Goal: Information Seeking & Learning: Learn about a topic

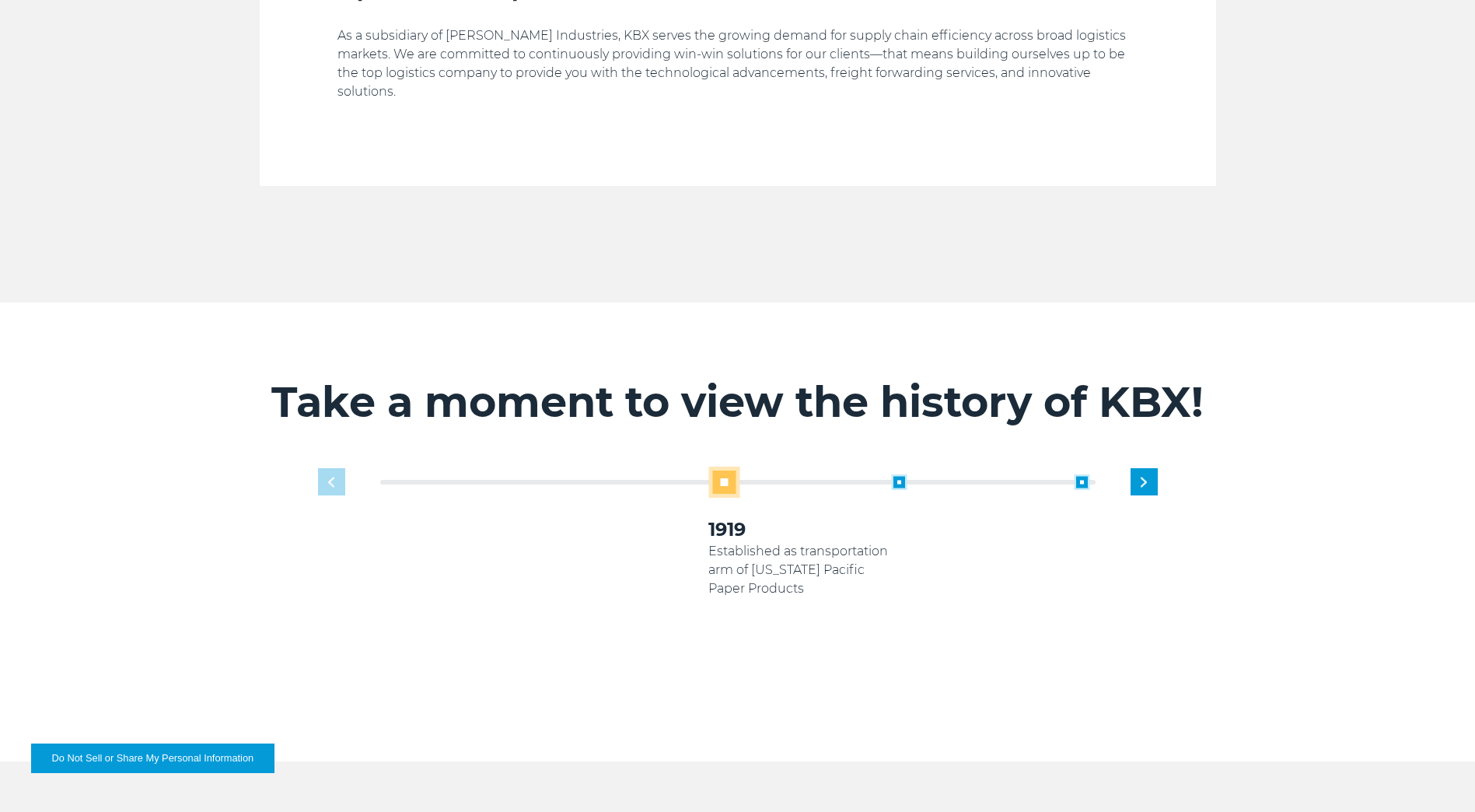
scroll to position [933, 0]
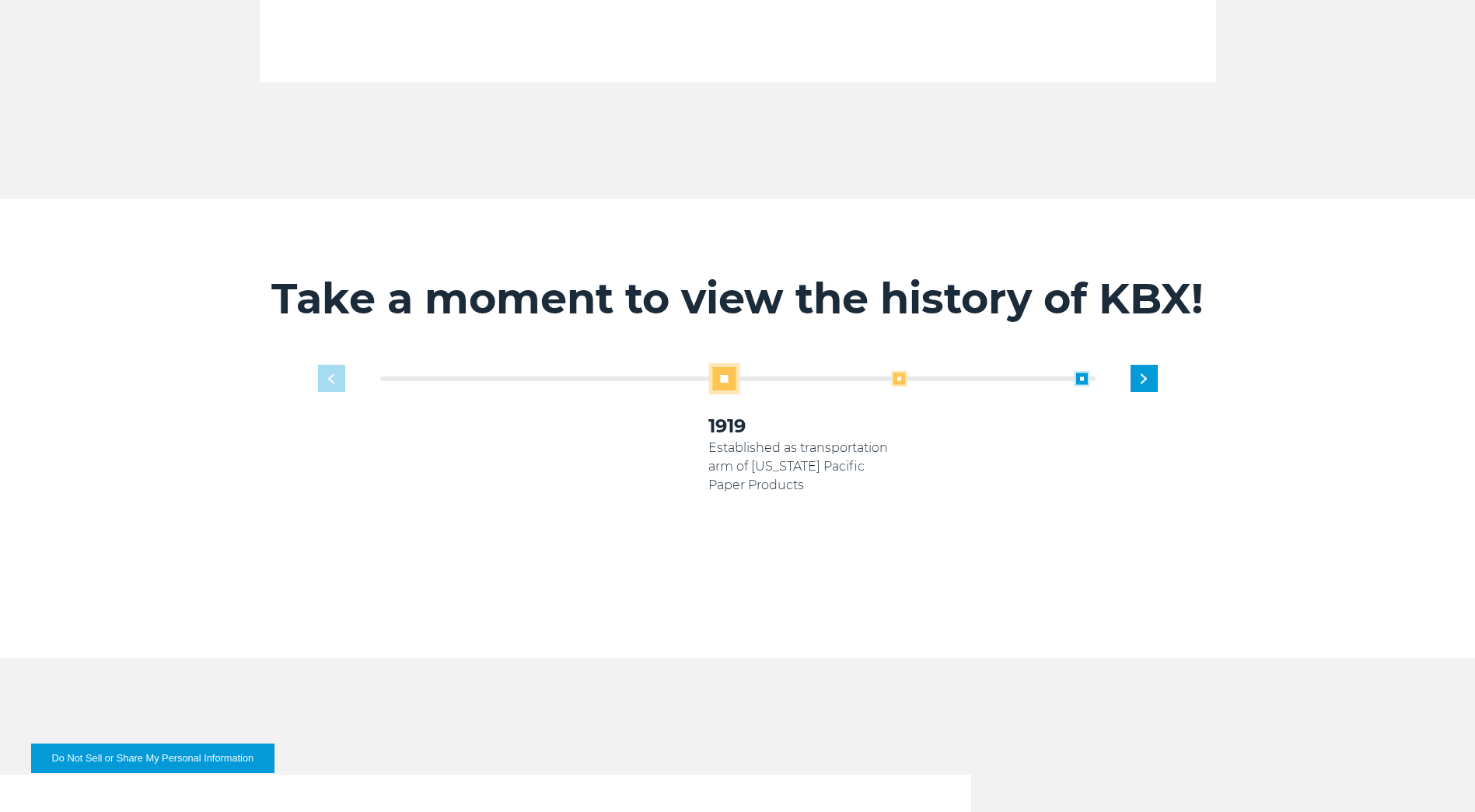
click at [892, 371] on span at bounding box center [899, 378] width 15 height 15
click at [897, 371] on span at bounding box center [899, 378] width 15 height 15
click at [899, 371] on span at bounding box center [899, 378] width 15 height 15
click at [532, 371] on span at bounding box center [533, 378] width 15 height 15
click at [530, 371] on span at bounding box center [533, 378] width 15 height 15
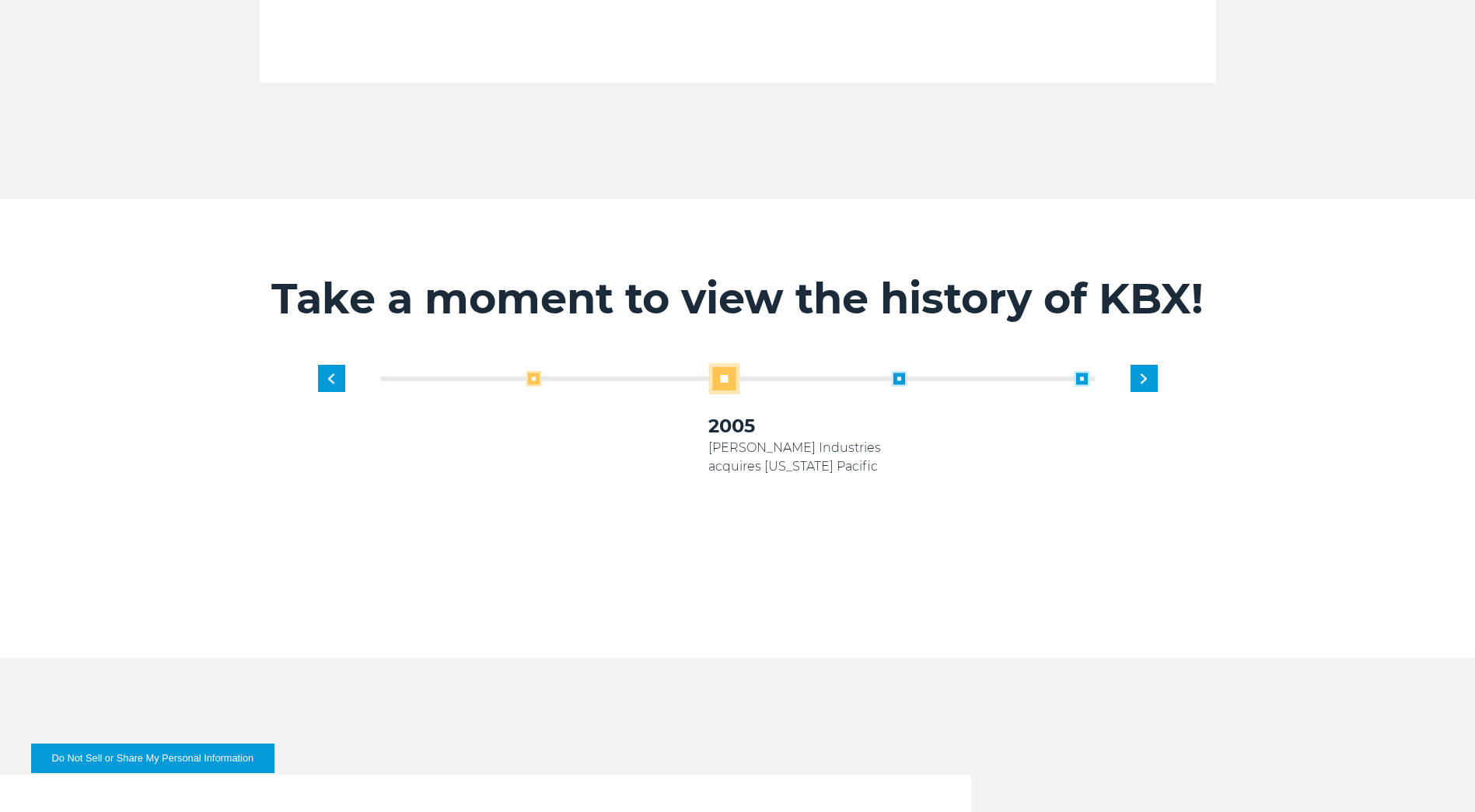
click at [530, 371] on span at bounding box center [533, 378] width 15 height 15
click at [335, 363] on div "1919 Established as transportation arm of [US_STATE] Pacific Paper Products 200…" at bounding box center [738, 487] width 855 height 248
click at [895, 371] on span at bounding box center [899, 378] width 15 height 15
click at [905, 371] on span at bounding box center [899, 378] width 15 height 15
click at [901, 371] on span at bounding box center [899, 378] width 15 height 15
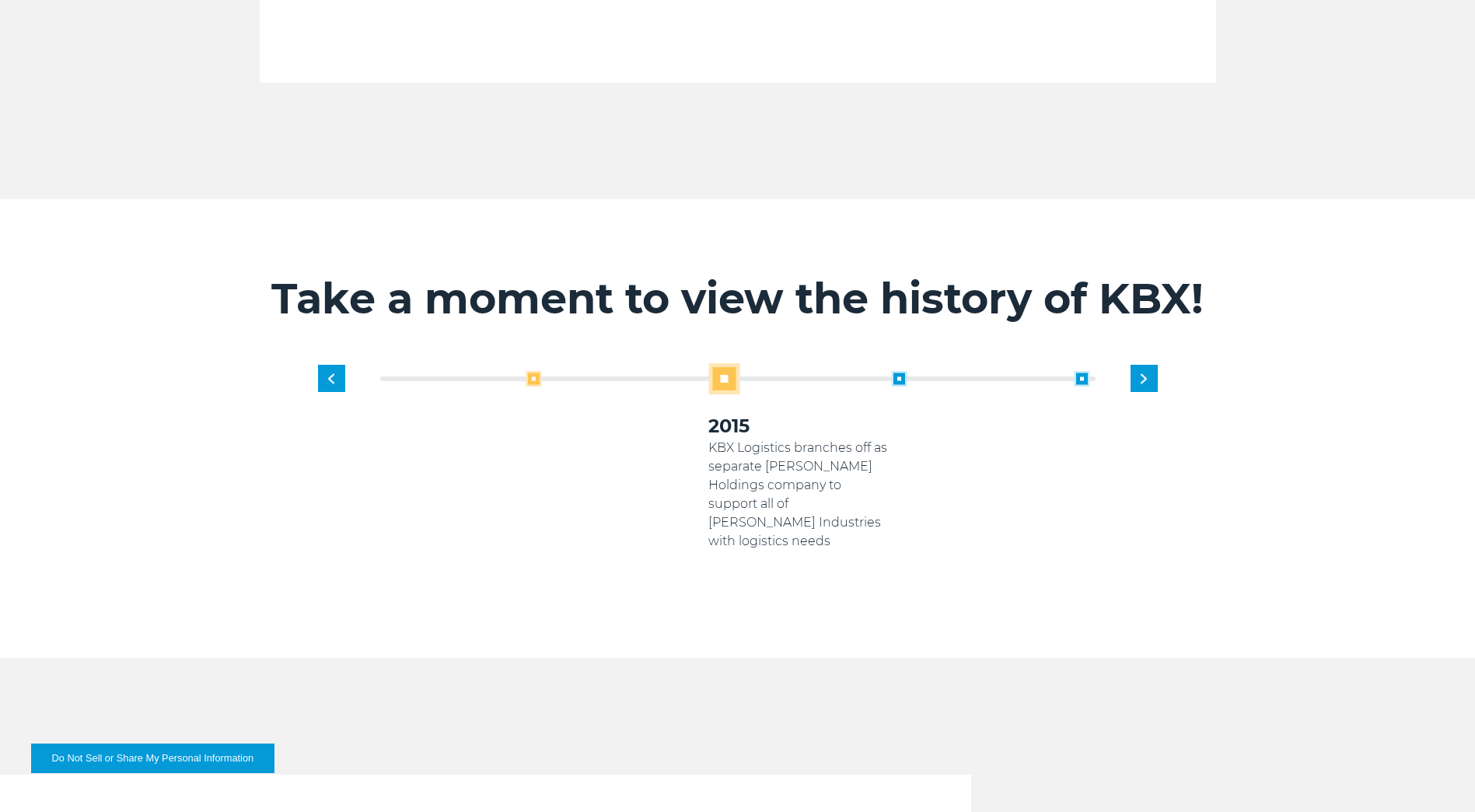
click at [529, 371] on span at bounding box center [533, 378] width 15 height 15
click at [536, 371] on span at bounding box center [533, 378] width 15 height 15
click at [898, 371] on span at bounding box center [899, 378] width 15 height 15
click at [896, 371] on span at bounding box center [899, 378] width 15 height 15
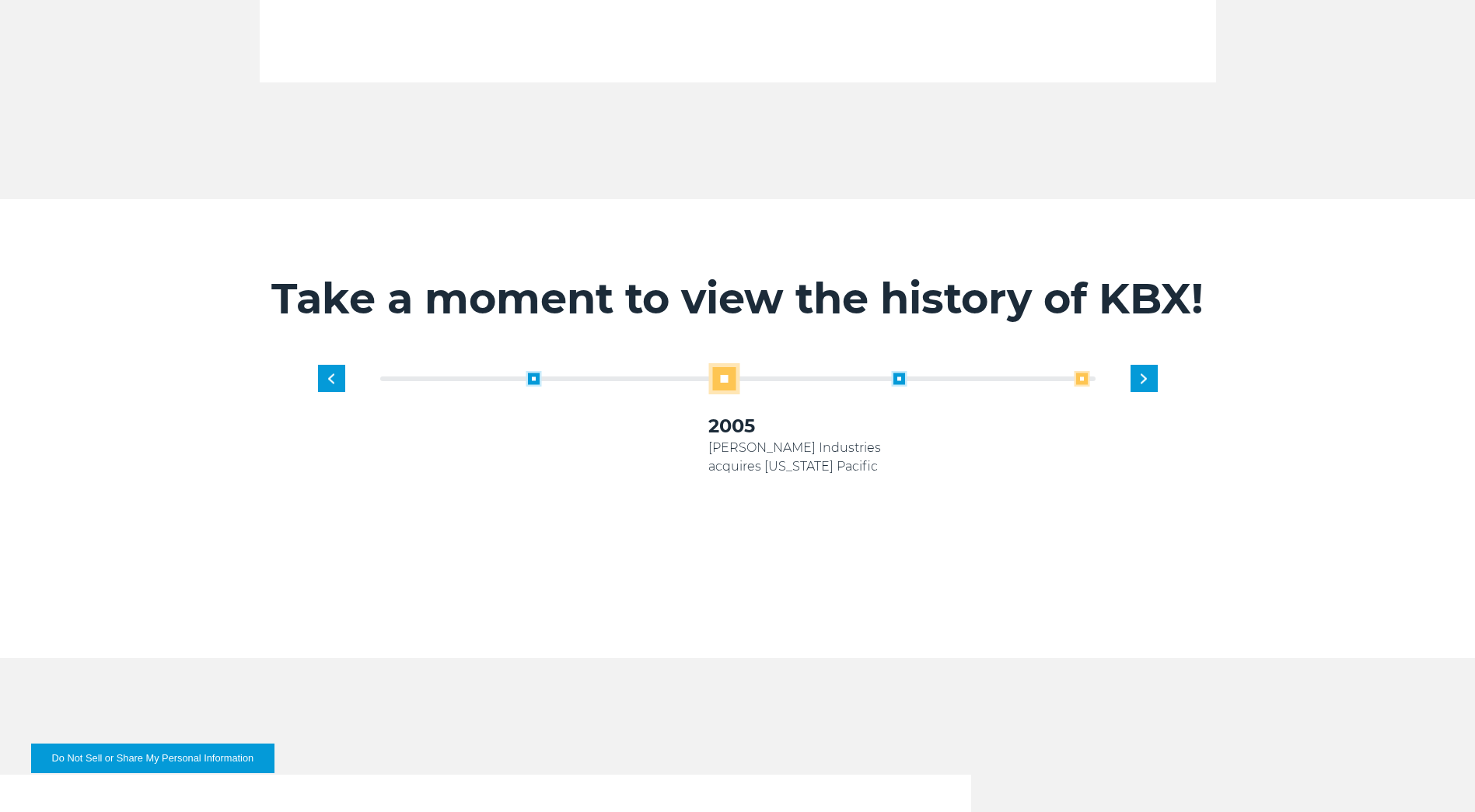
click at [1085, 371] on span at bounding box center [1081, 378] width 15 height 15
click at [899, 371] on span at bounding box center [899, 378] width 15 height 15
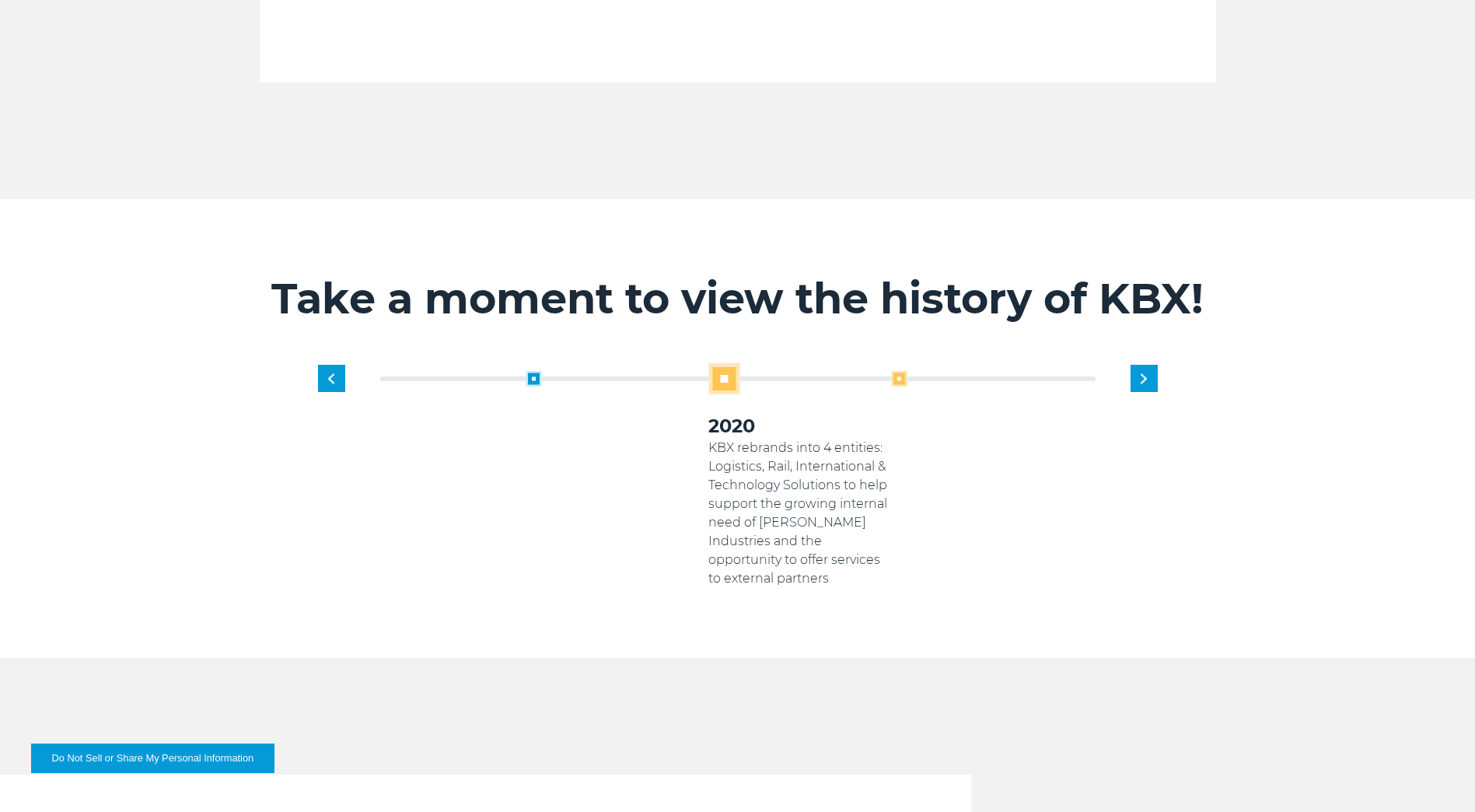
click at [902, 371] on span at bounding box center [899, 378] width 15 height 15
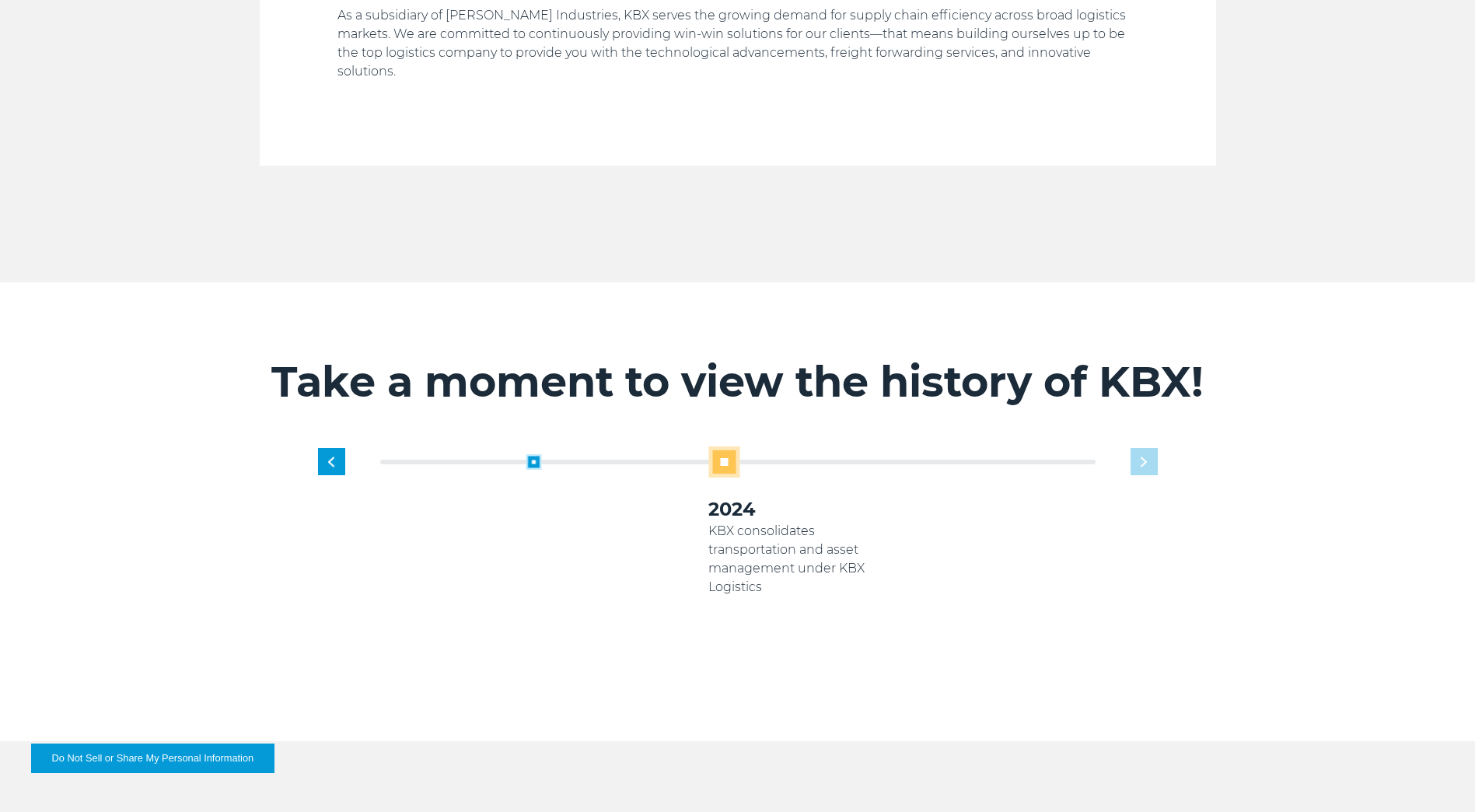
scroll to position [737, 0]
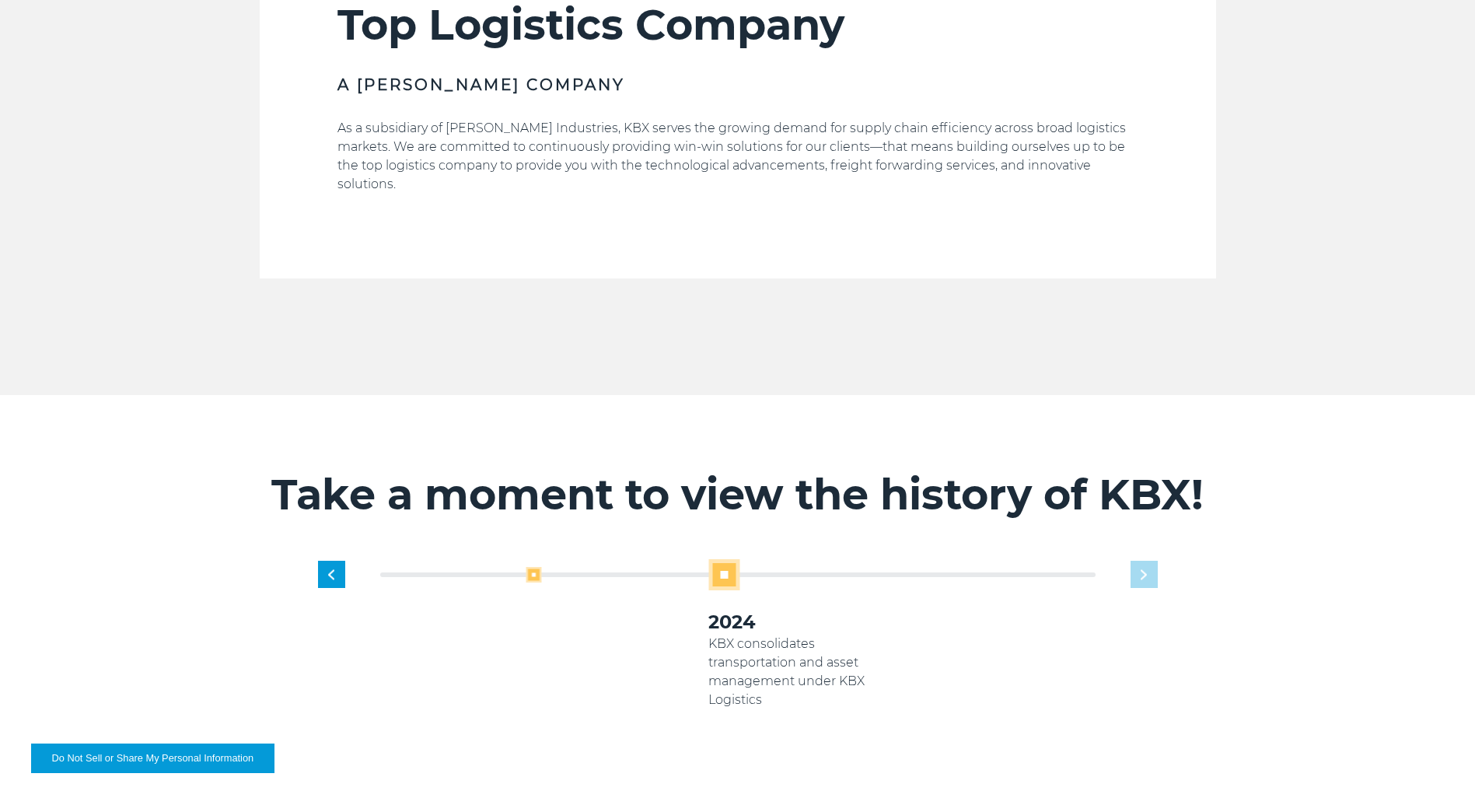
click at [534, 567] on span at bounding box center [533, 574] width 15 height 15
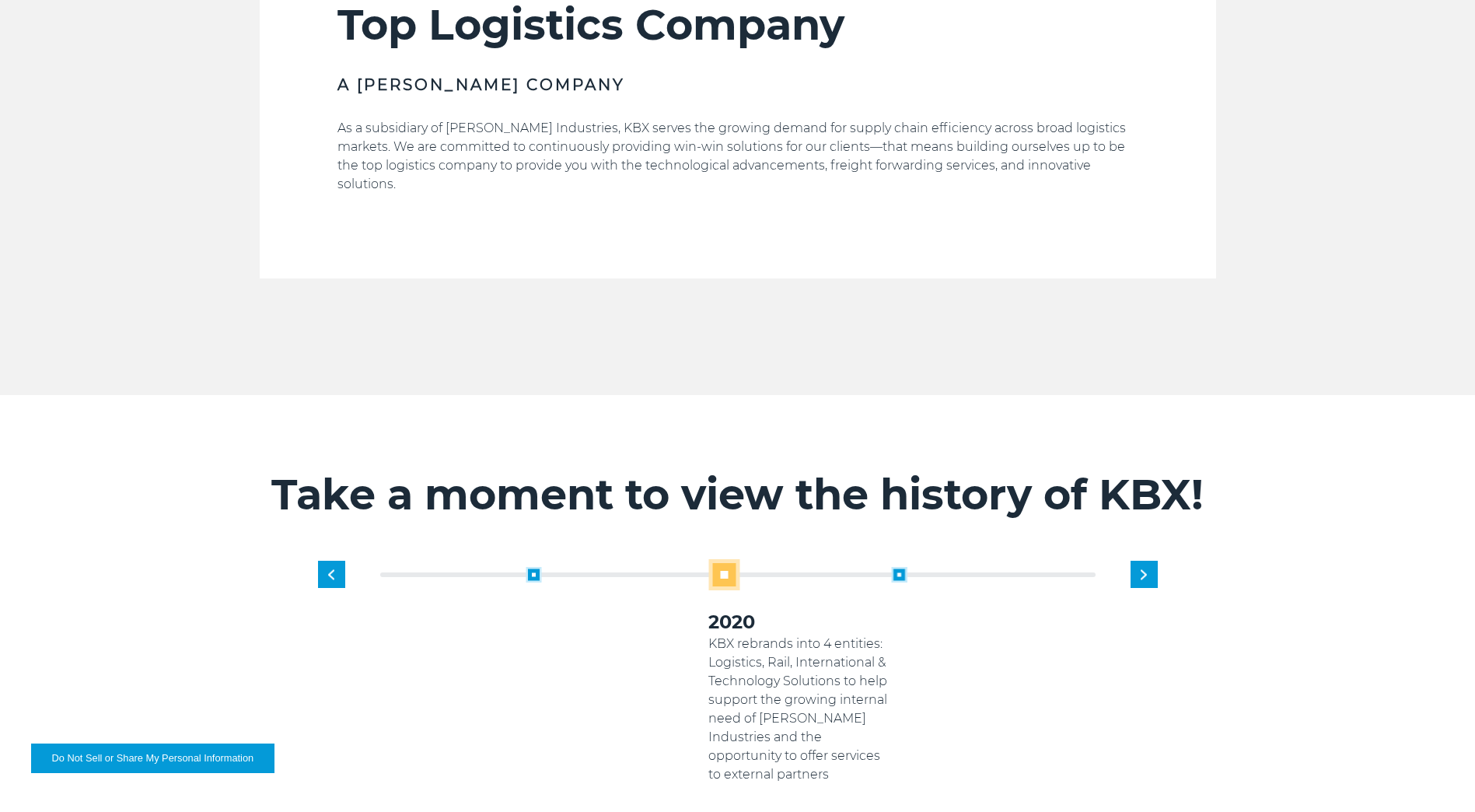
click at [535, 567] on span at bounding box center [533, 574] width 15 height 15
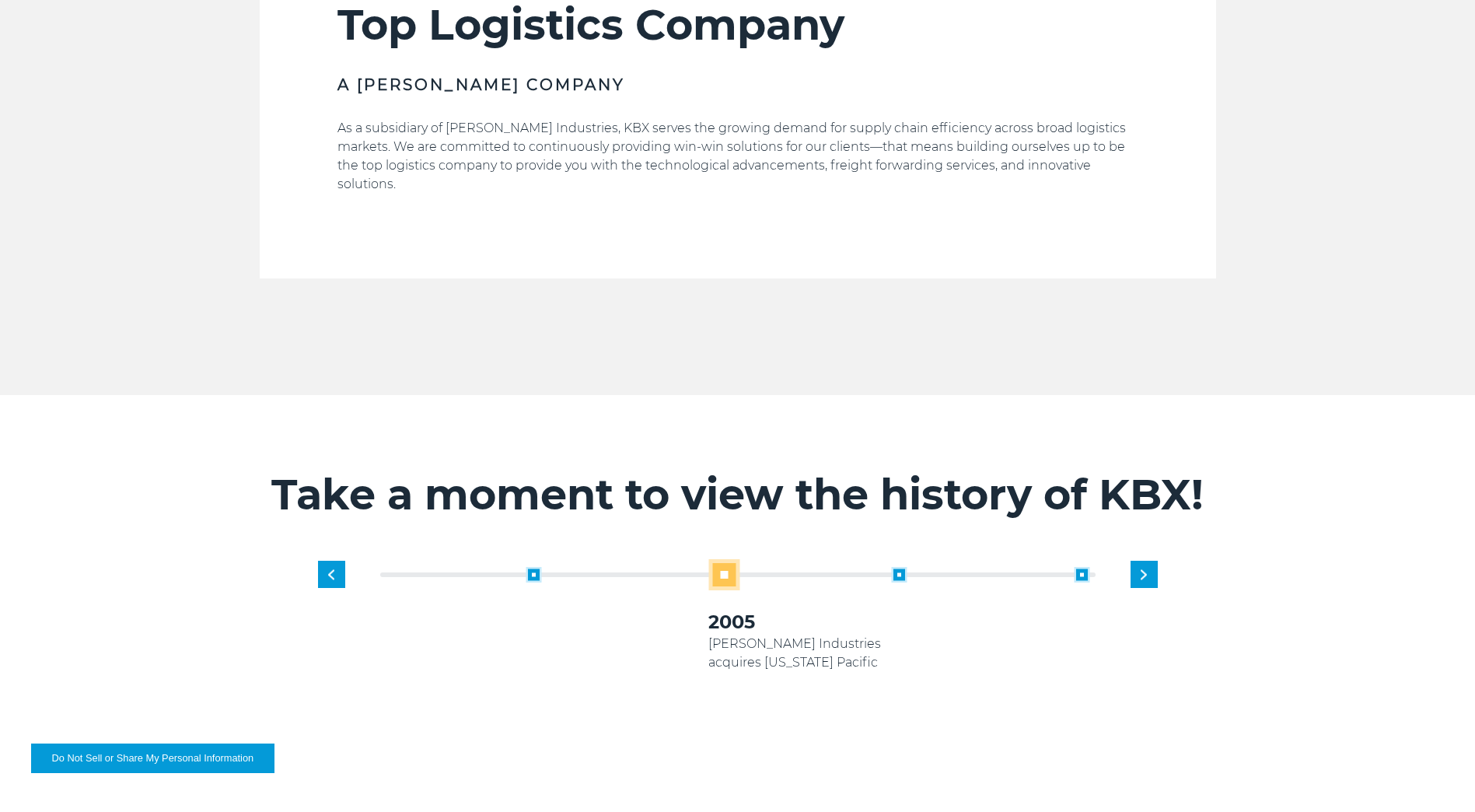
click at [535, 567] on span at bounding box center [533, 574] width 15 height 15
click at [908, 567] on div "2005 [PERSON_NAME] Industries acquires [US_STATE] Pacific" at bounding box center [983, 619] width 182 height 105
click at [900, 567] on span at bounding box center [899, 574] width 15 height 15
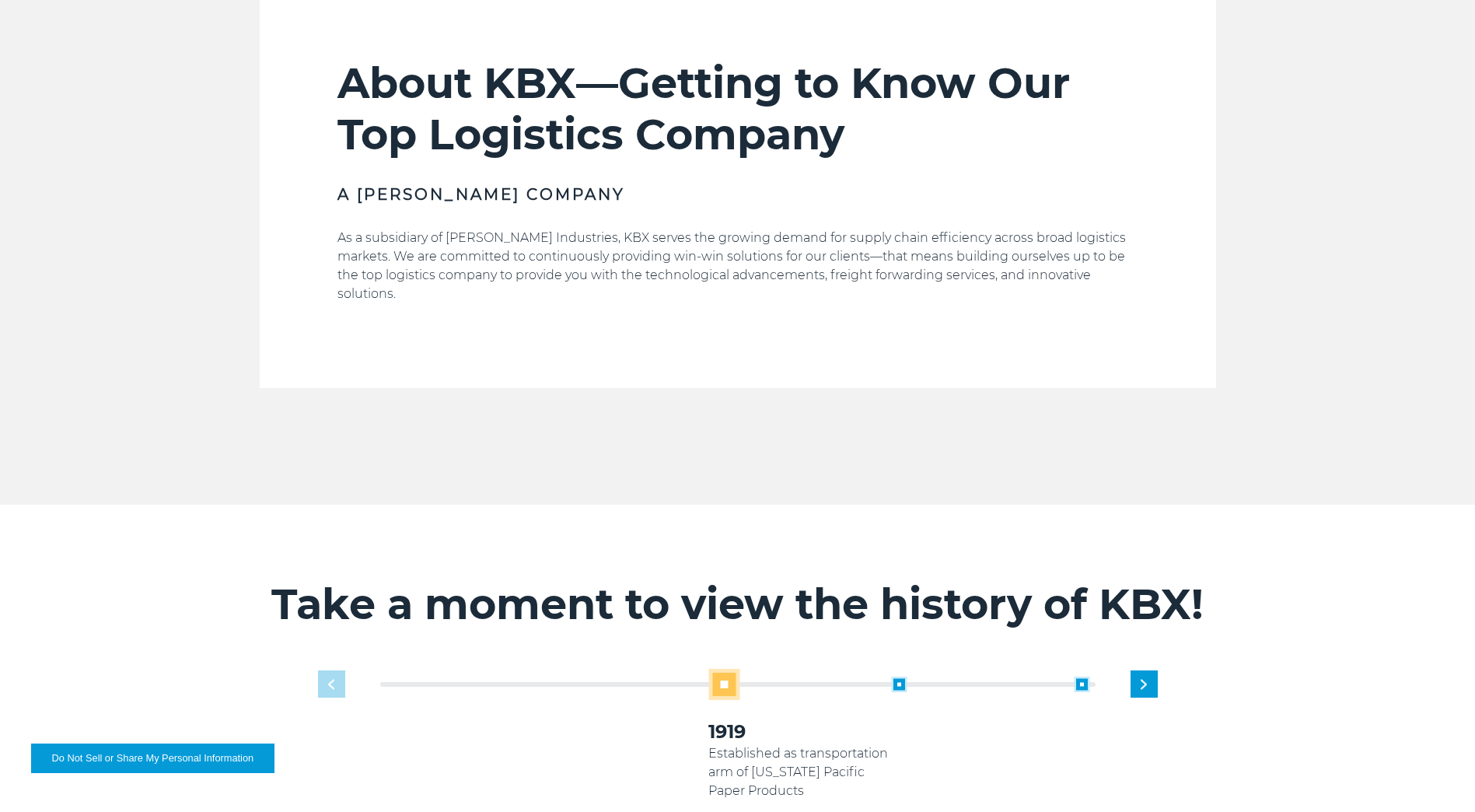
scroll to position [1036, 0]
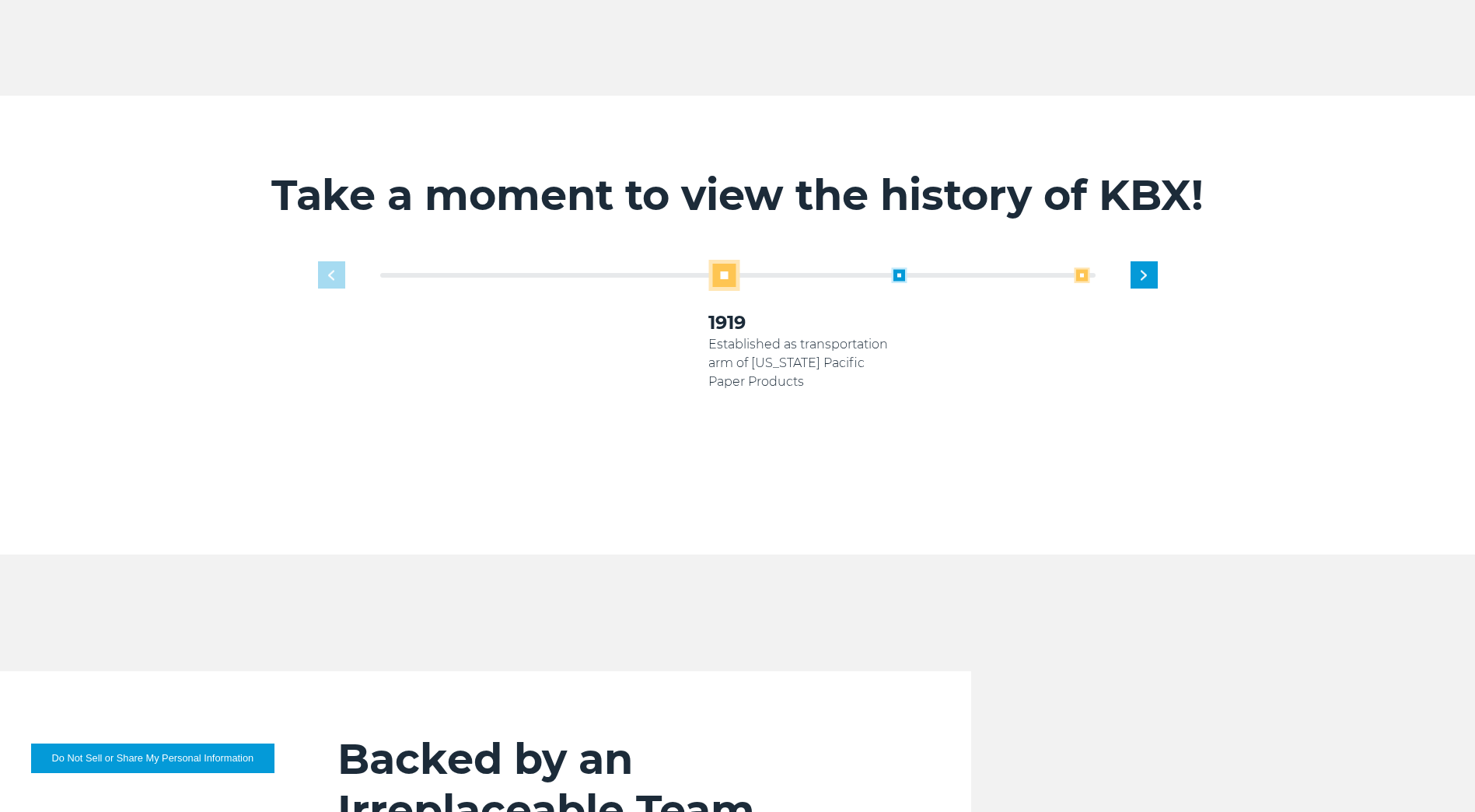
click at [1074, 267] on span at bounding box center [1081, 274] width 15 height 15
click at [906, 267] on span at bounding box center [899, 274] width 15 height 15
click at [904, 267] on span at bounding box center [899, 274] width 15 height 15
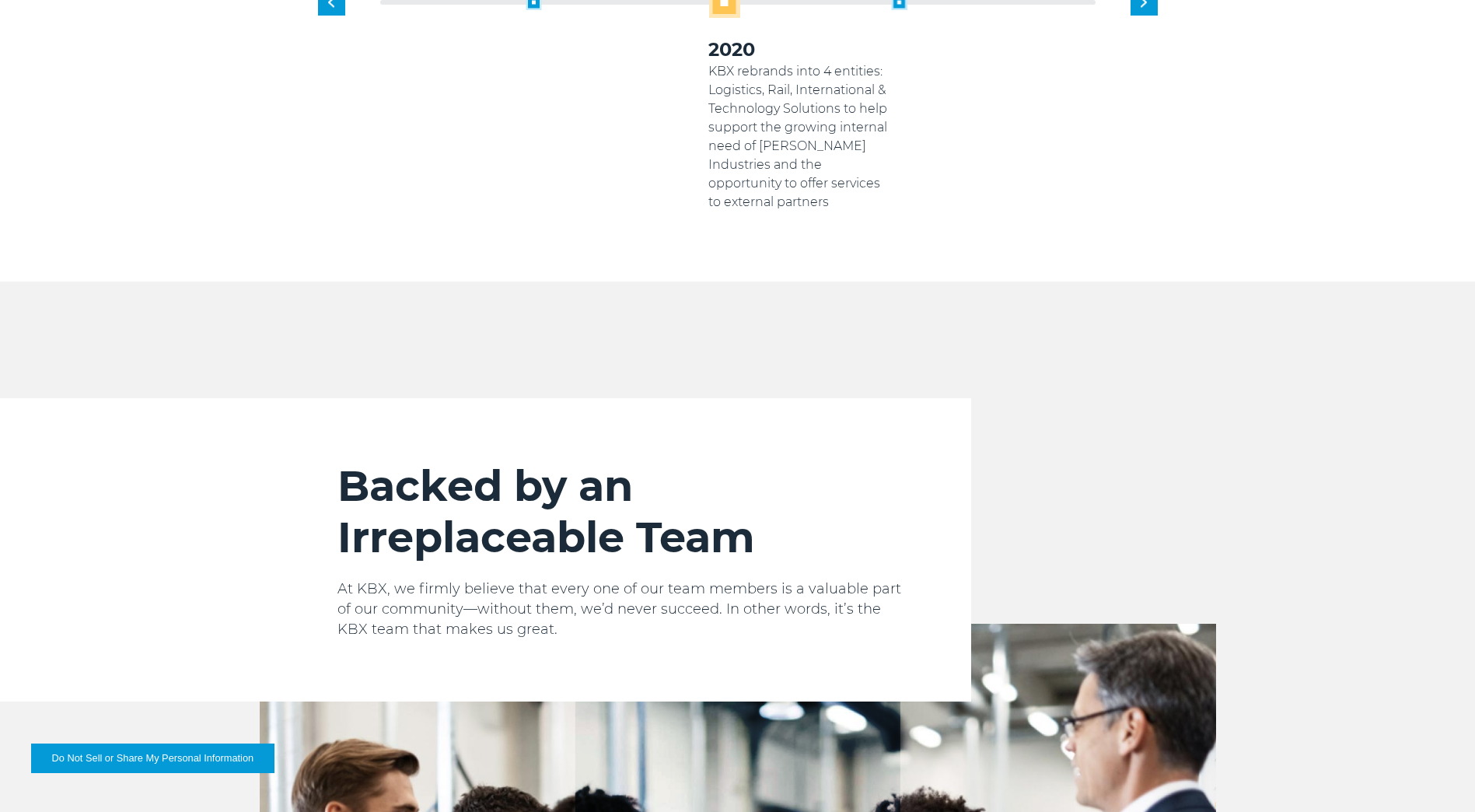
scroll to position [1555, 0]
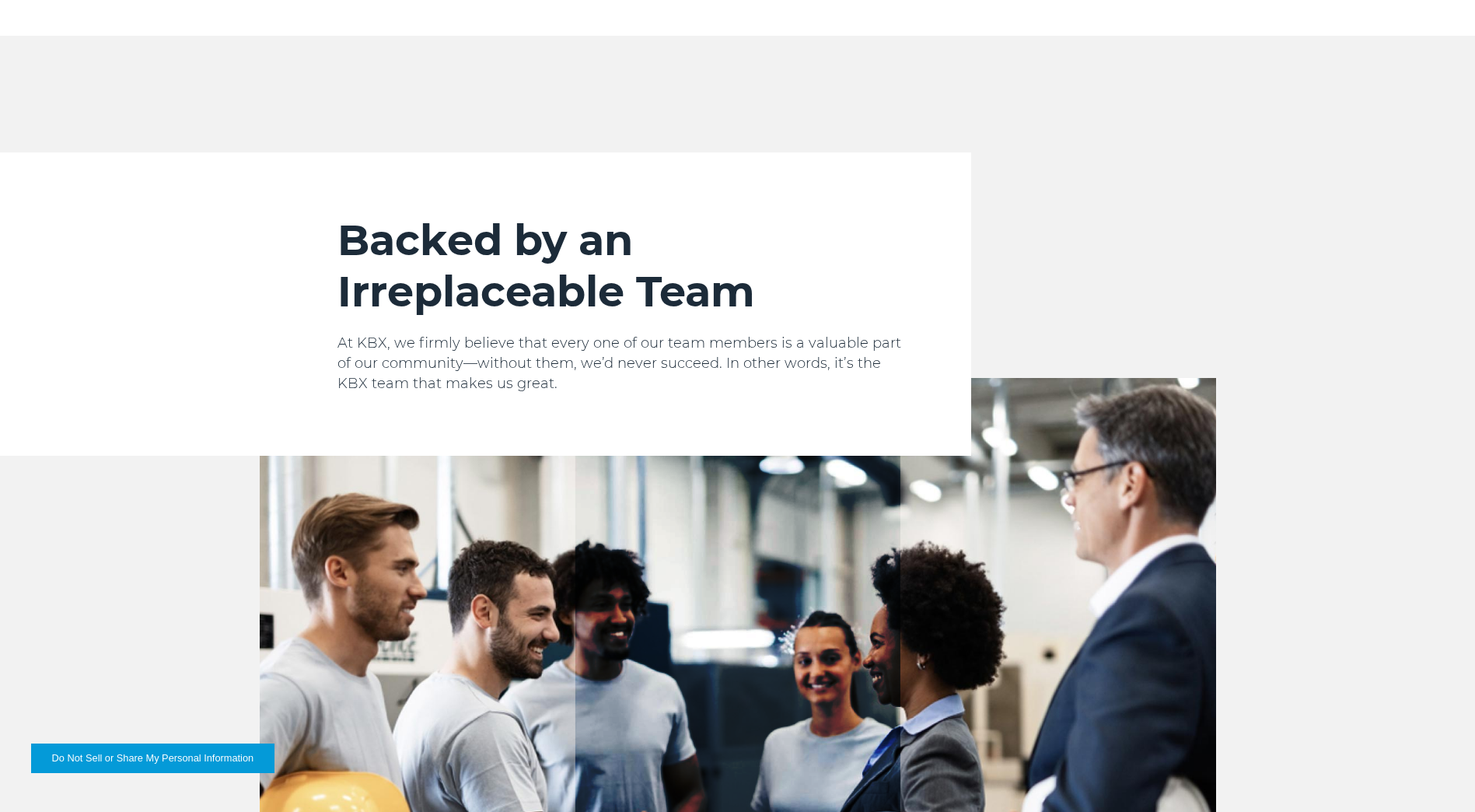
click at [477, 46] on div "About KBX—Getting to Know Our Top Logistics Company A Koch Company As a subsidi…" at bounding box center [738, 106] width 1475 height 2107
click at [1191, 204] on div "Backed by an Irreplaceable Team At KBX, we firmly believe that every one of our…" at bounding box center [738, 303] width 980 height 303
